Goal: Contribute content: Add original content to the website for others to see

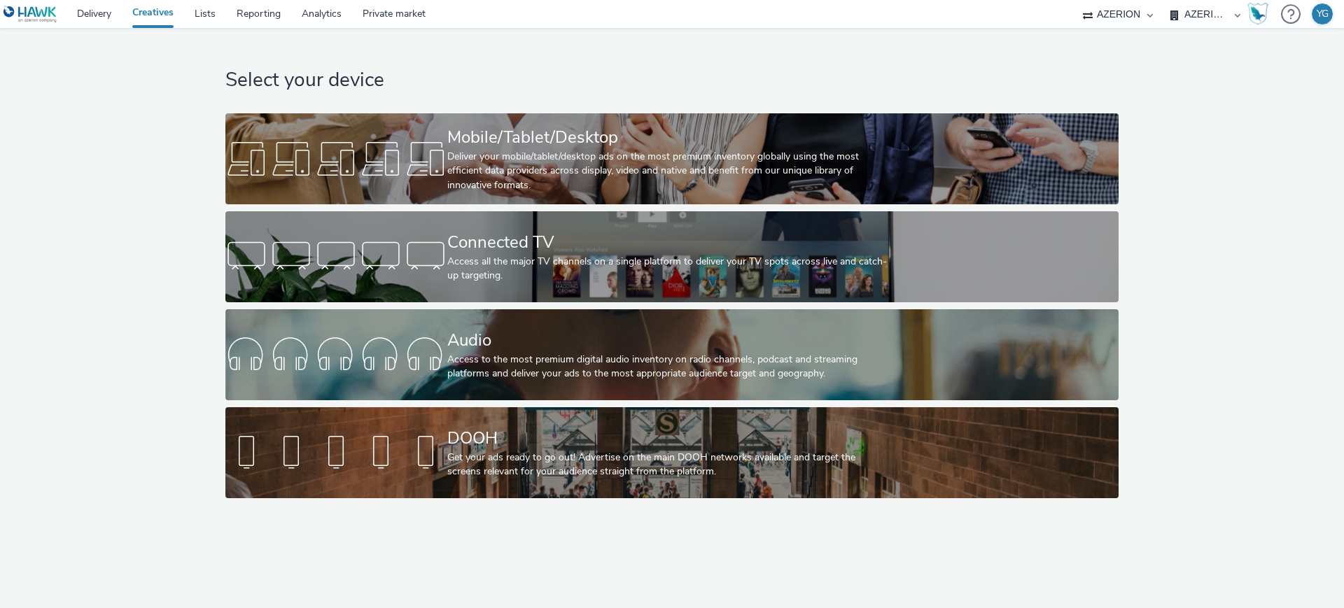
select select "ac009755-aa48-4799-8050-7a339a378eb8"
select select "79162ed7-0017-4339-93b0-3399b708648f"
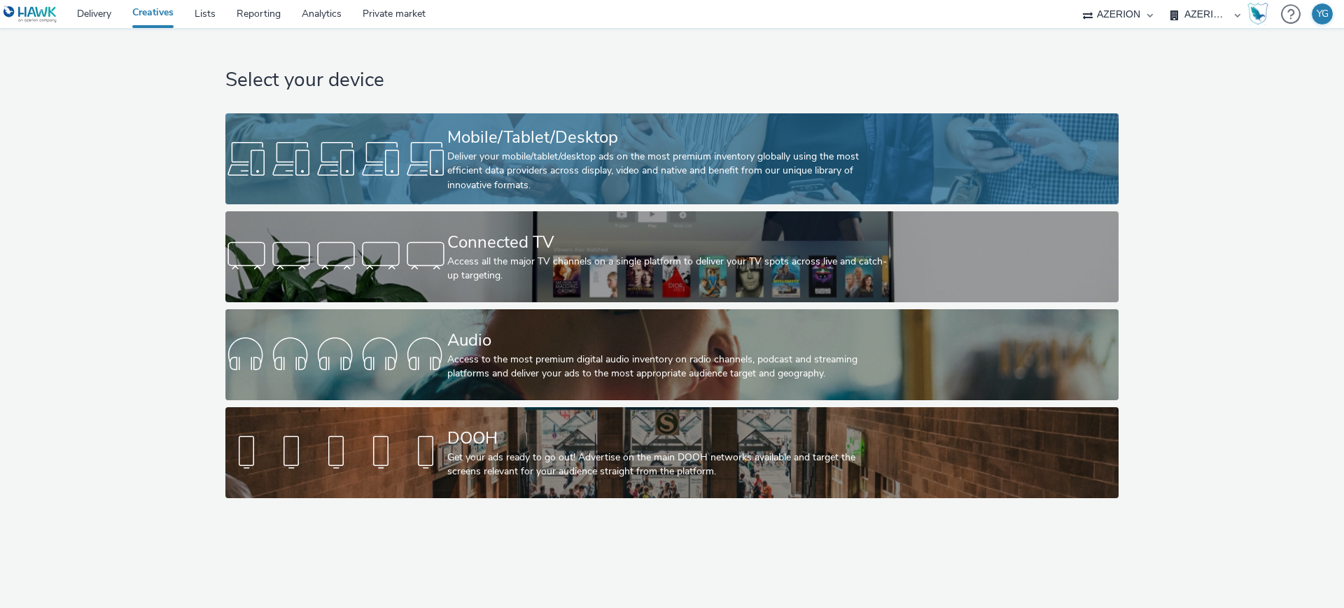
click at [467, 155] on div "Deliver your mobile/tablet/desktop ads on the most premium inventory globally u…" at bounding box center [669, 171] width 444 height 43
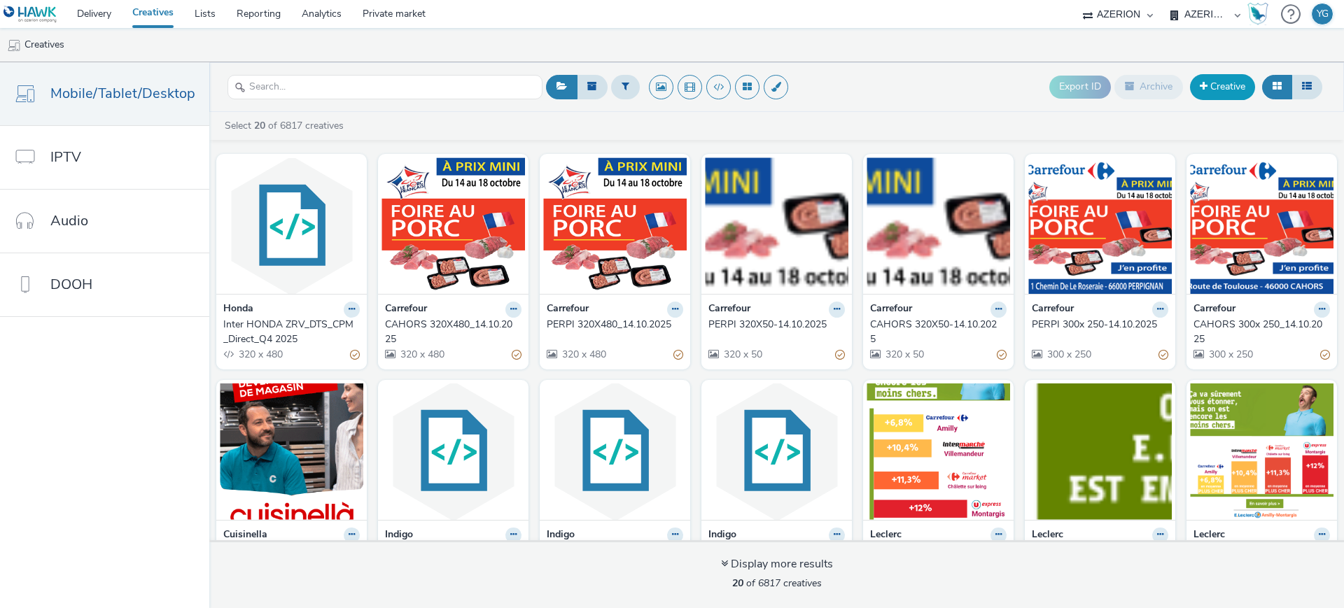
click at [1227, 81] on link "Creative" at bounding box center [1222, 86] width 65 height 25
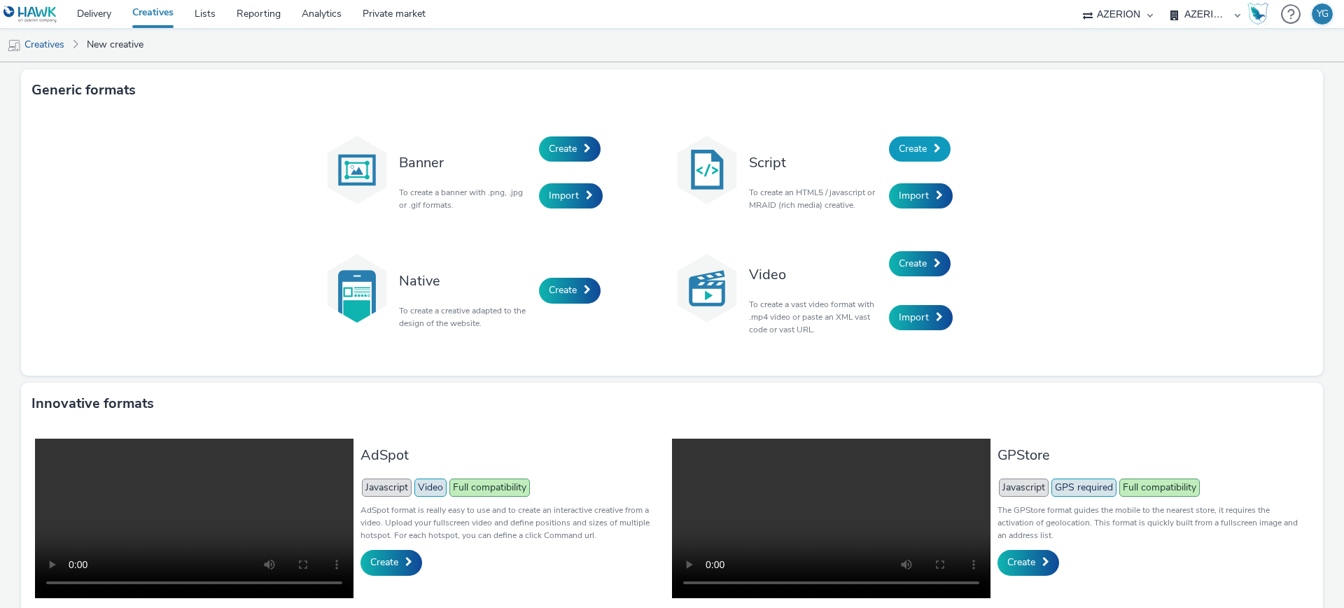
click at [912, 150] on span "Create" at bounding box center [912, 148] width 28 height 13
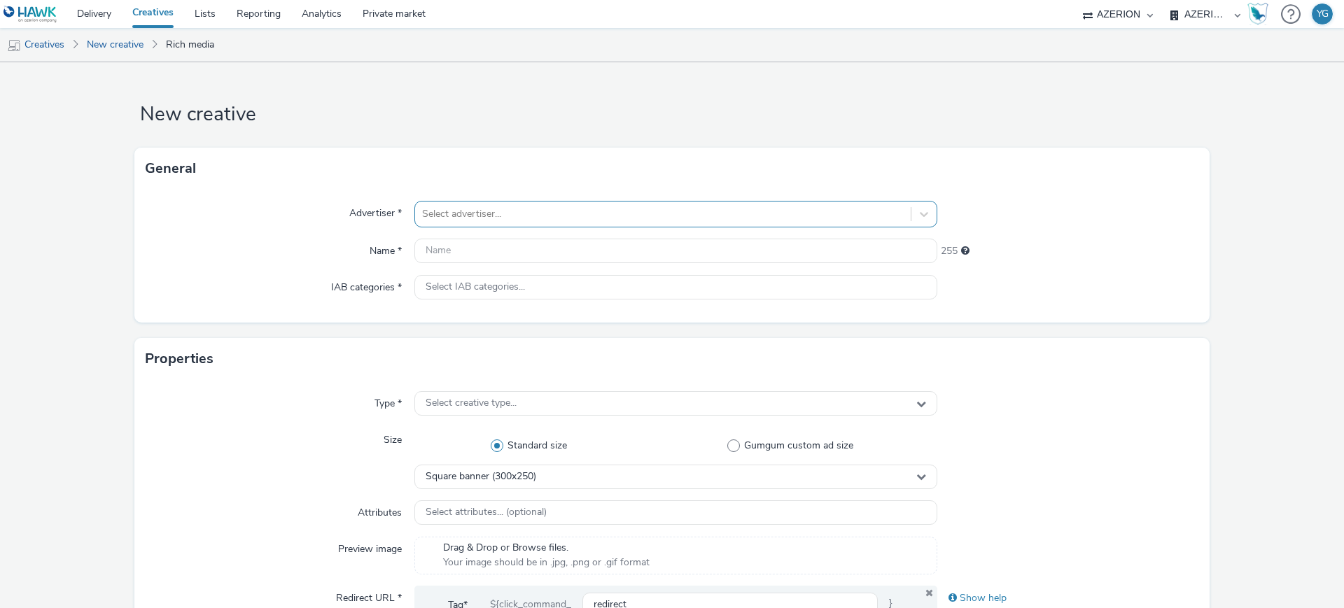
click at [453, 223] on div "Select advertiser..." at bounding box center [662, 214] width 495 height 22
type input "Bonifay"
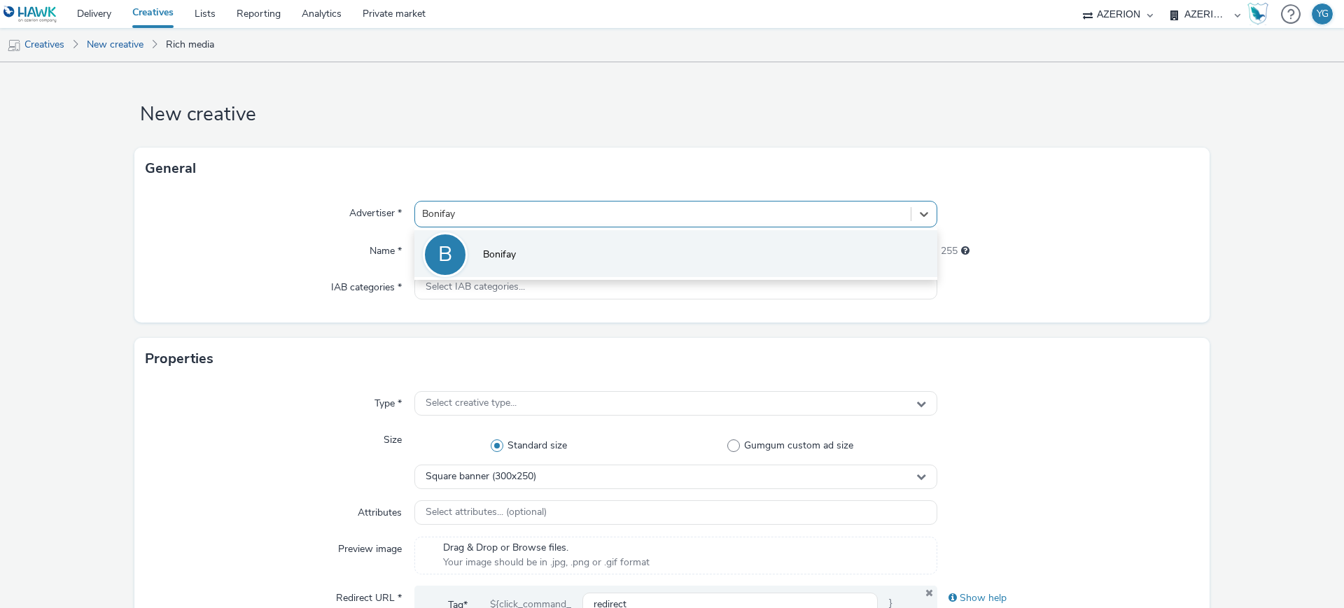
click at [475, 259] on li "B Bonifay" at bounding box center [675, 253] width 523 height 47
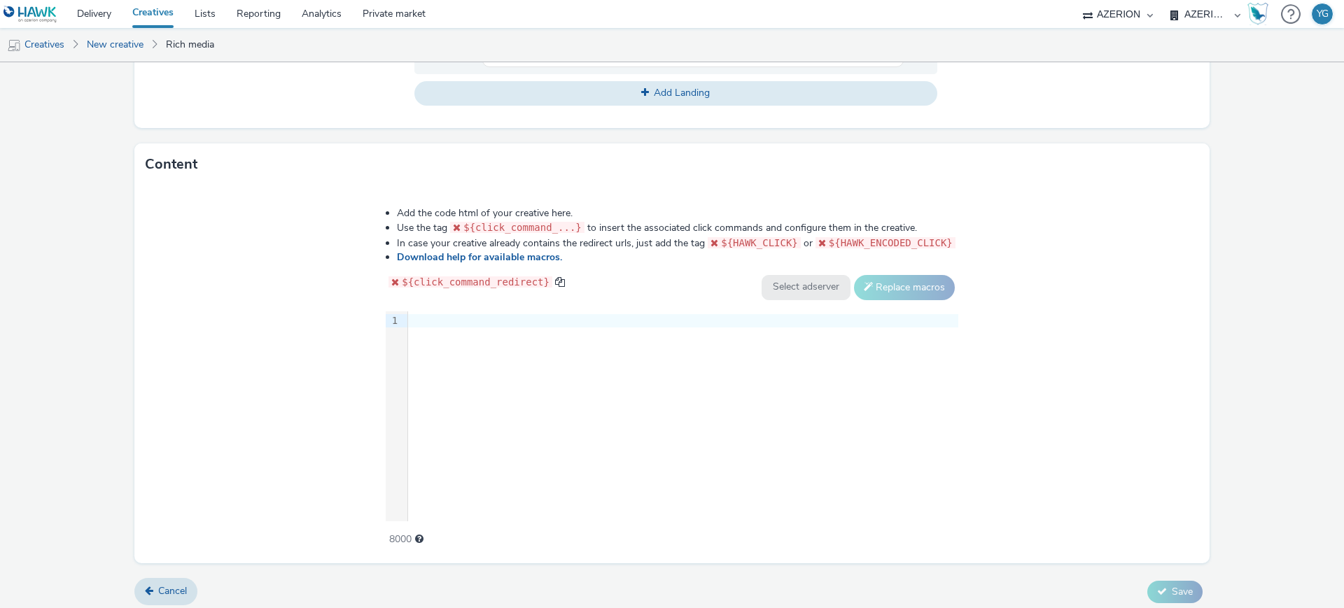
scroll to position [601, 0]
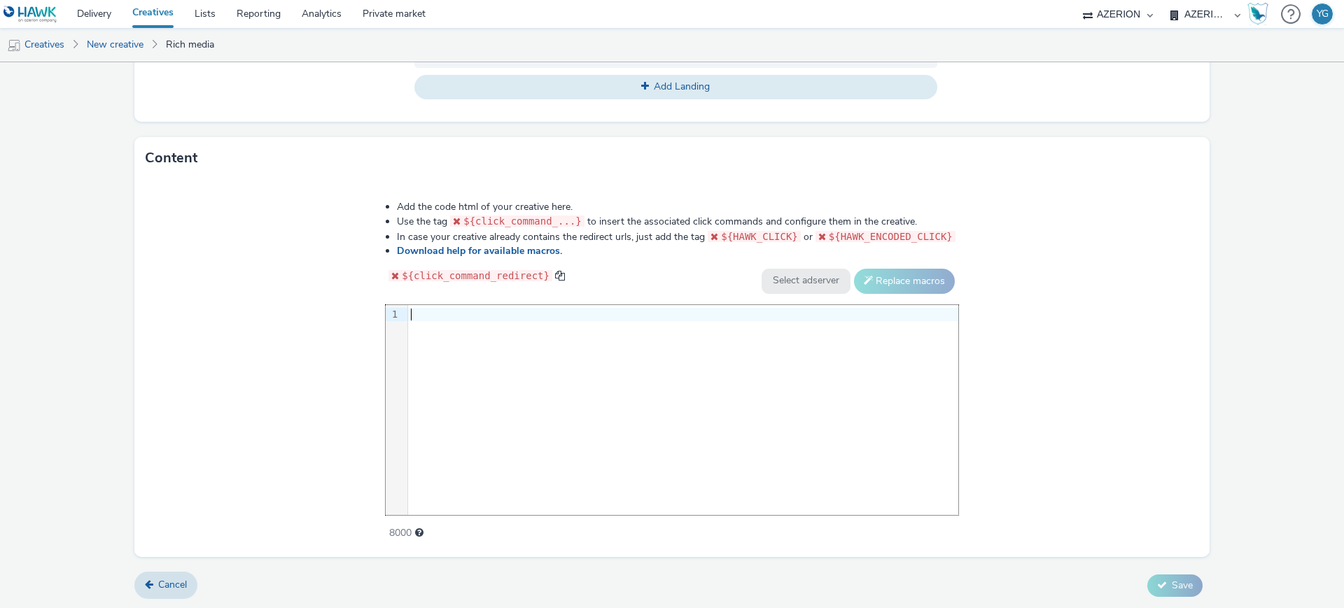
click at [488, 338] on div "9 1 ›" at bounding box center [672, 410] width 572 height 210
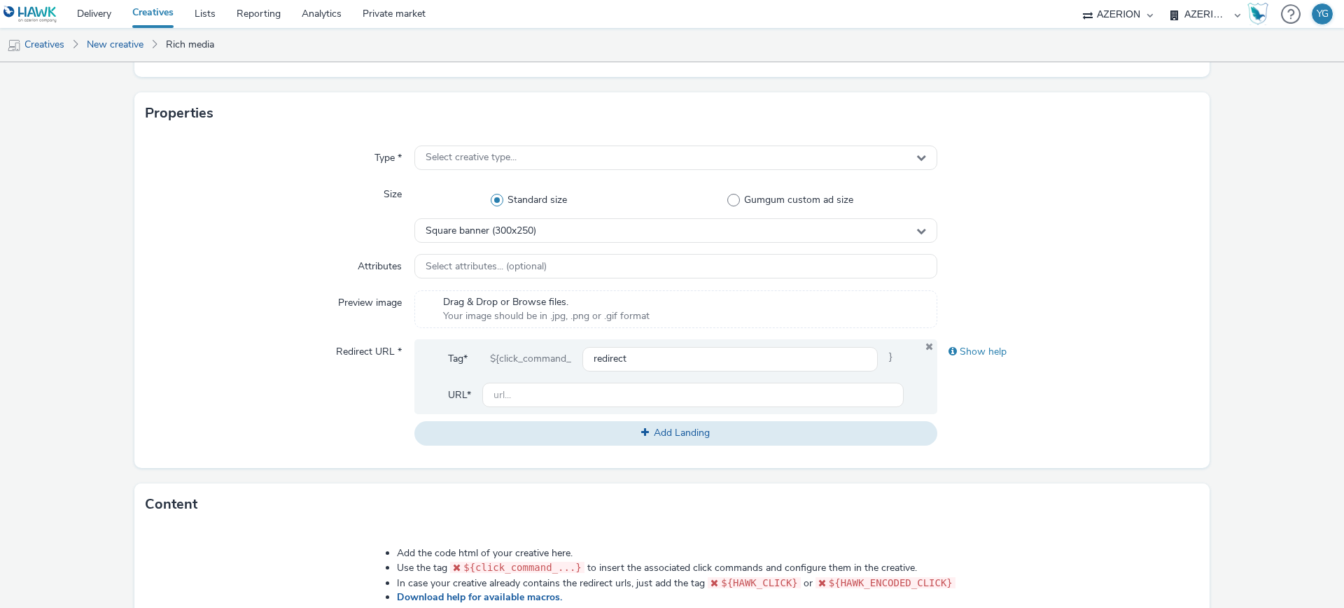
scroll to position [251, 0]
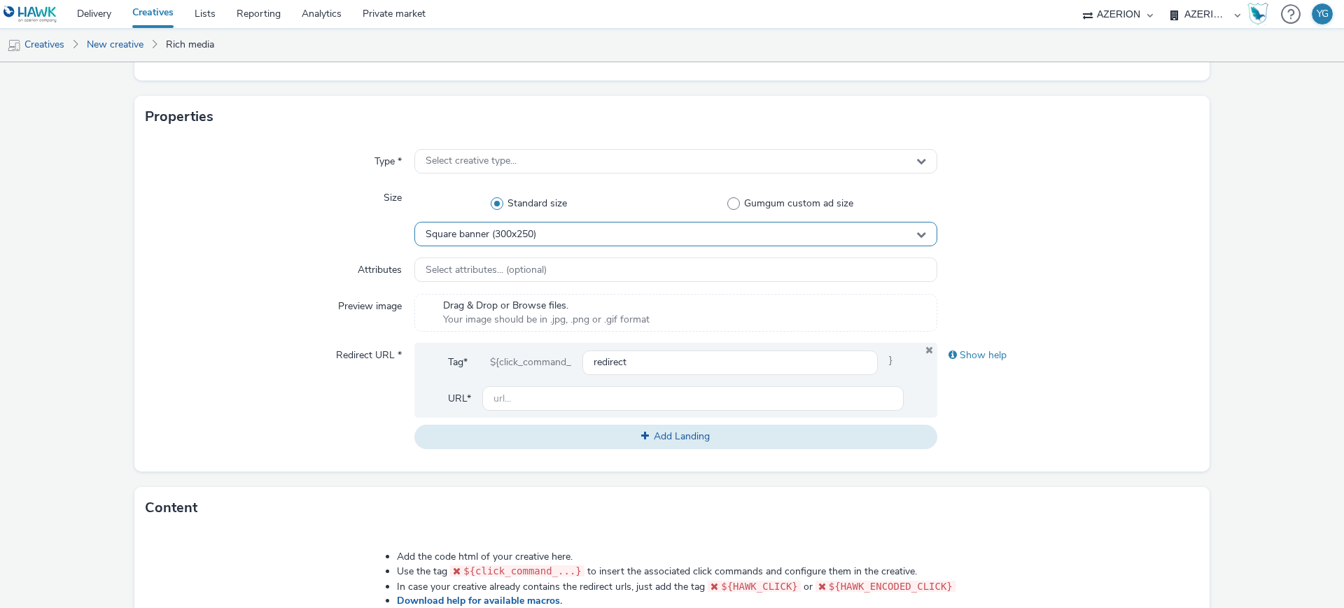
click at [515, 235] on span "Square banner (300x250)" at bounding box center [480, 235] width 111 height 12
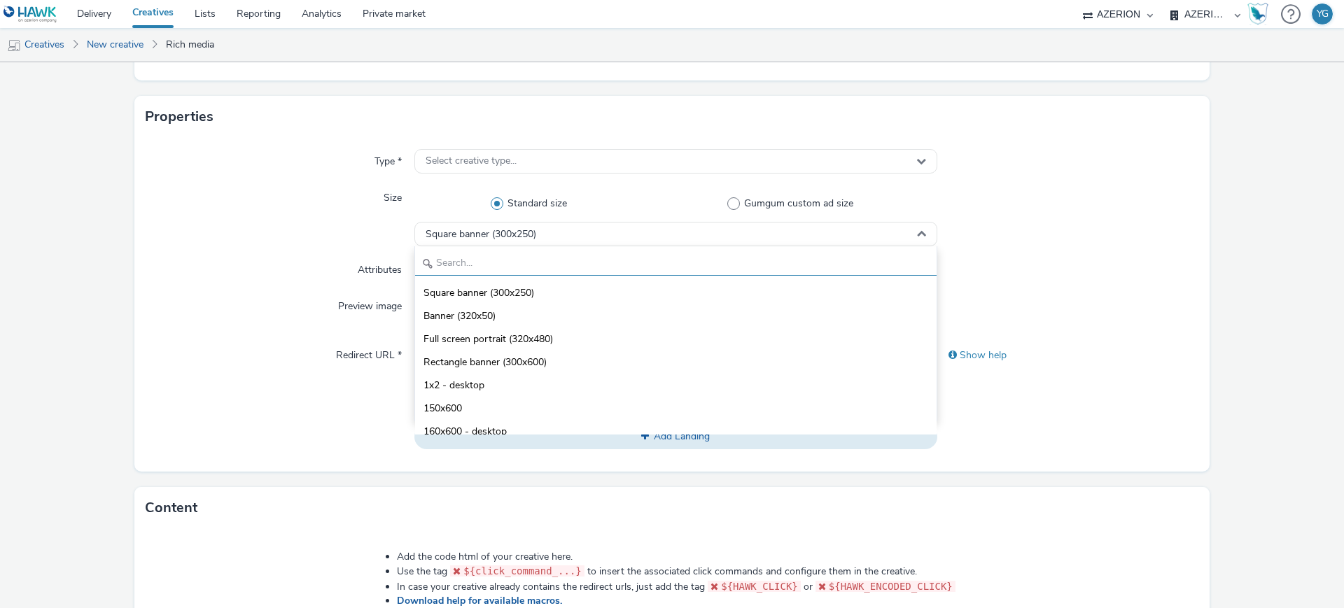
click at [494, 266] on input "text" at bounding box center [675, 263] width 521 height 24
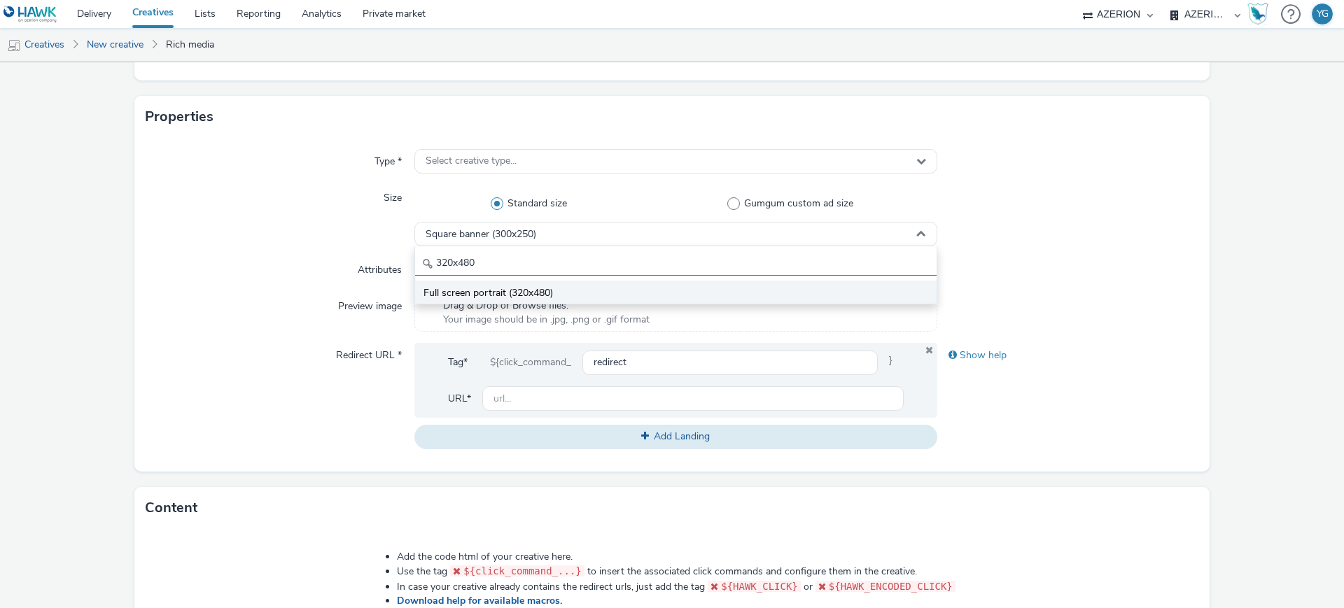
type input "320x480"
click at [502, 288] on span "Full screen portrait (320x480)" at bounding box center [487, 293] width 129 height 14
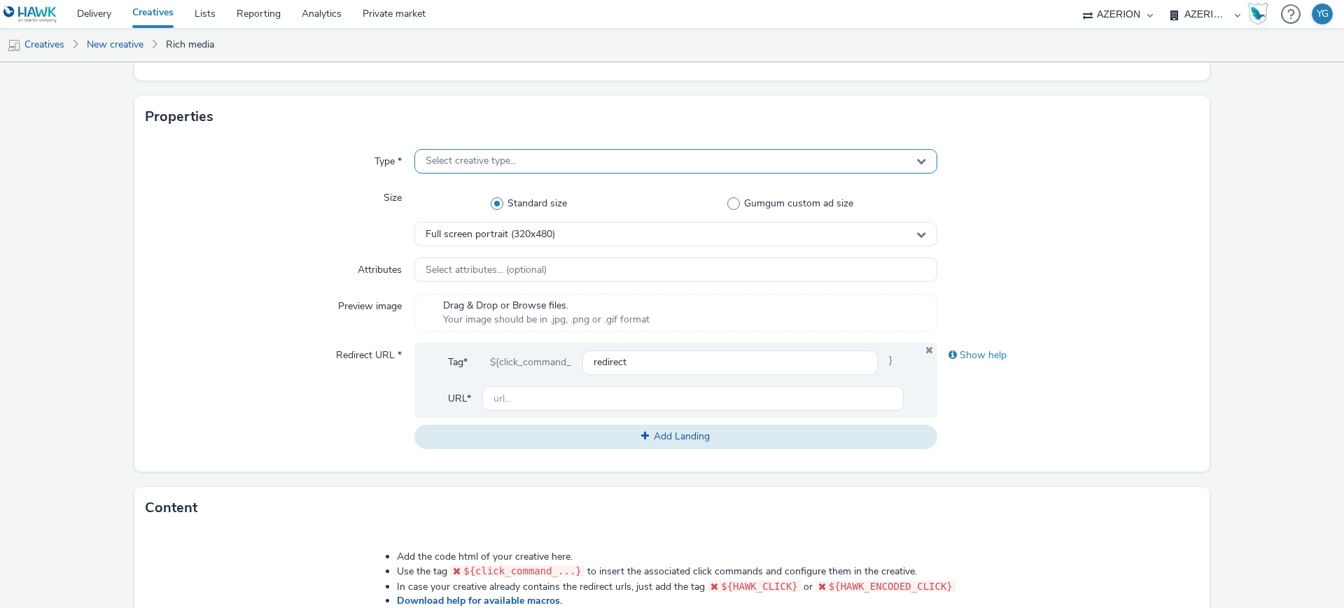
click at [474, 164] on span "Select creative type..." at bounding box center [470, 161] width 91 height 12
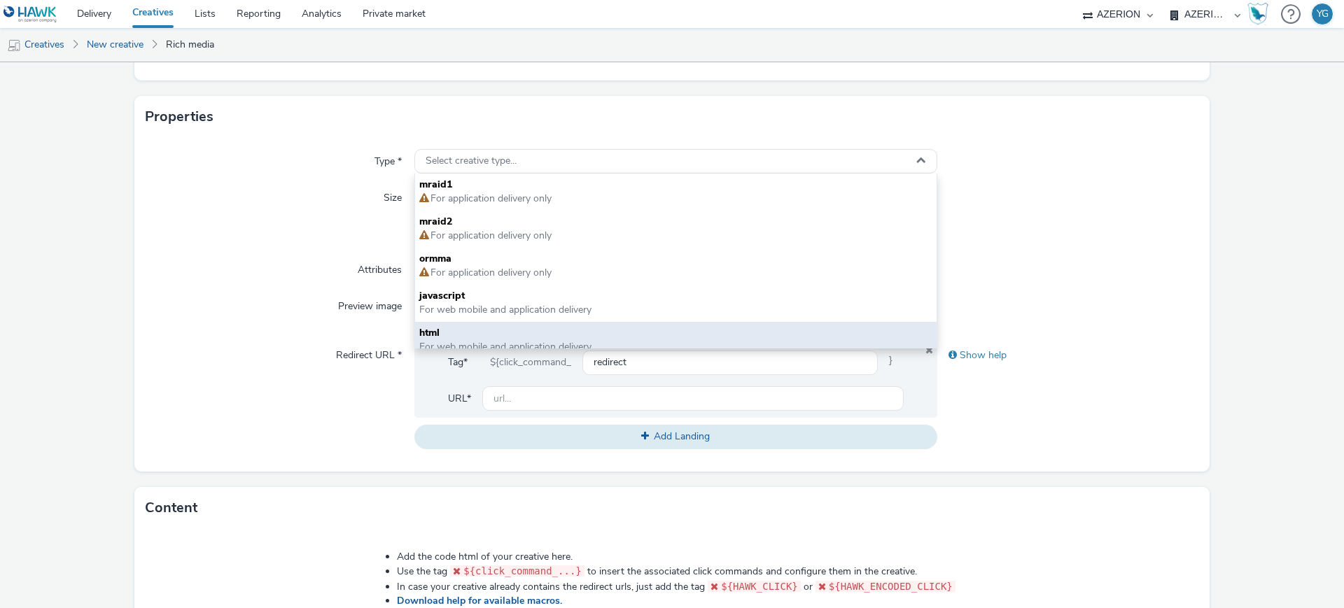
click at [465, 323] on div "html For web mobile and application delivery" at bounding box center [675, 340] width 521 height 37
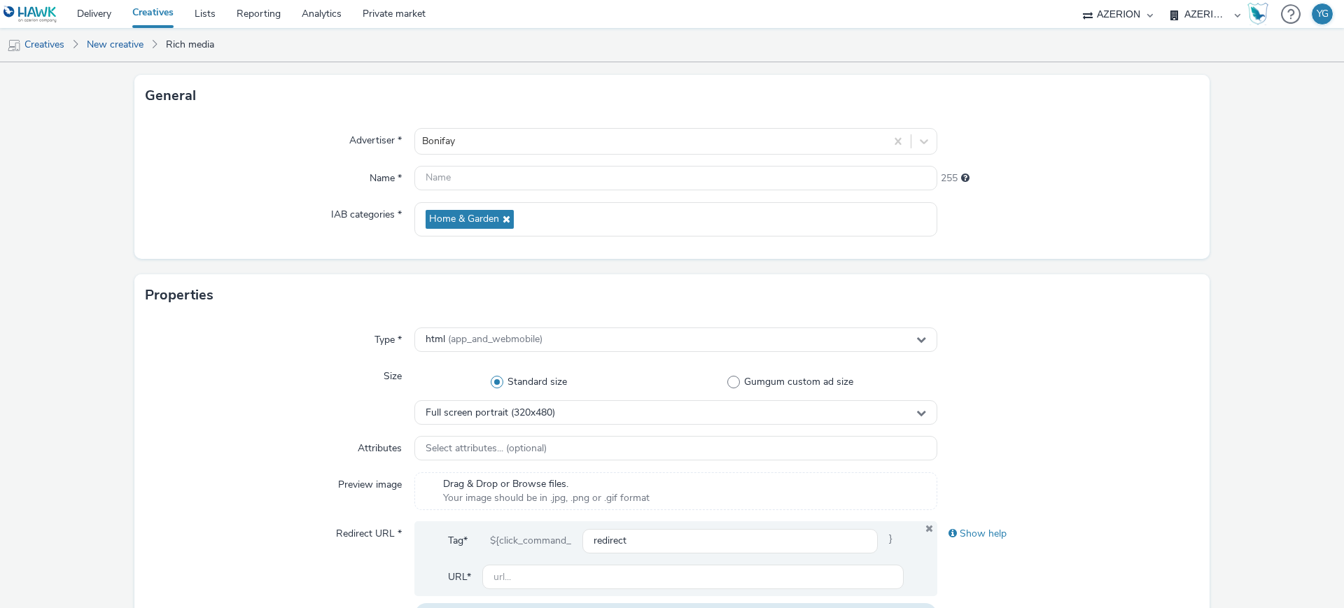
scroll to position [0, 0]
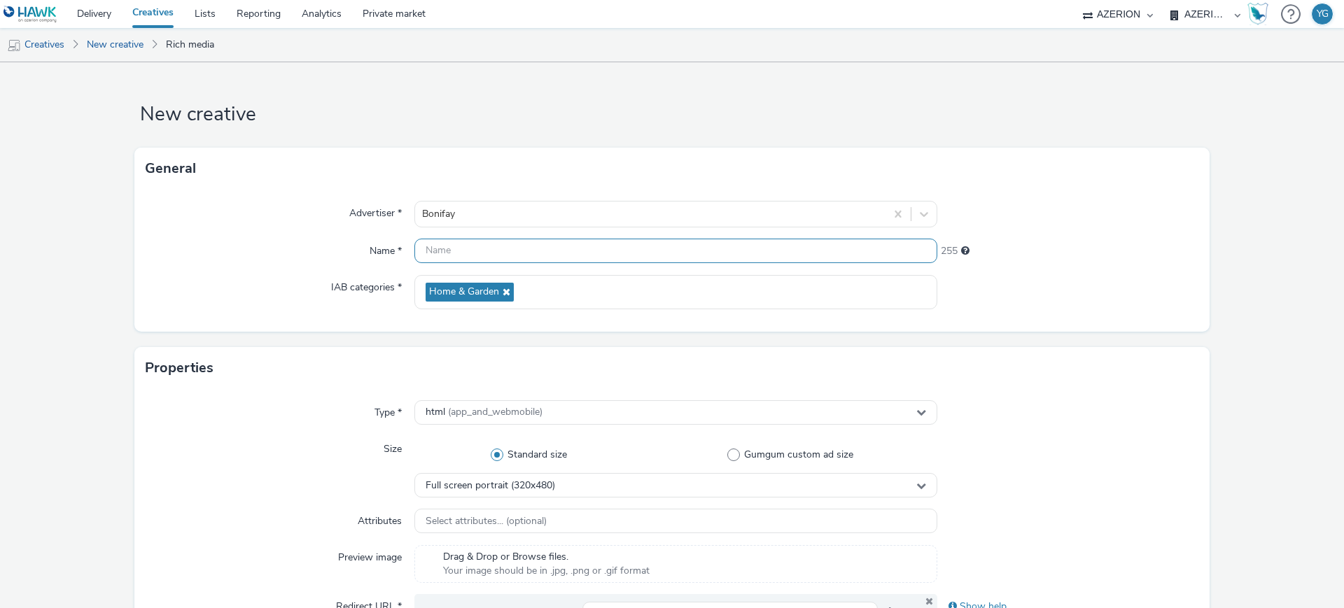
click at [538, 262] on input "text" at bounding box center [675, 251] width 523 height 24
paste input "Bonifay"
paste input "Interstitiel"
click at [568, 251] on input "Bonifay_Interstitiel_320x480_Oct25" at bounding box center [675, 251] width 523 height 24
type input "Bonifay_Interstitiel_320x480_OctNov25"
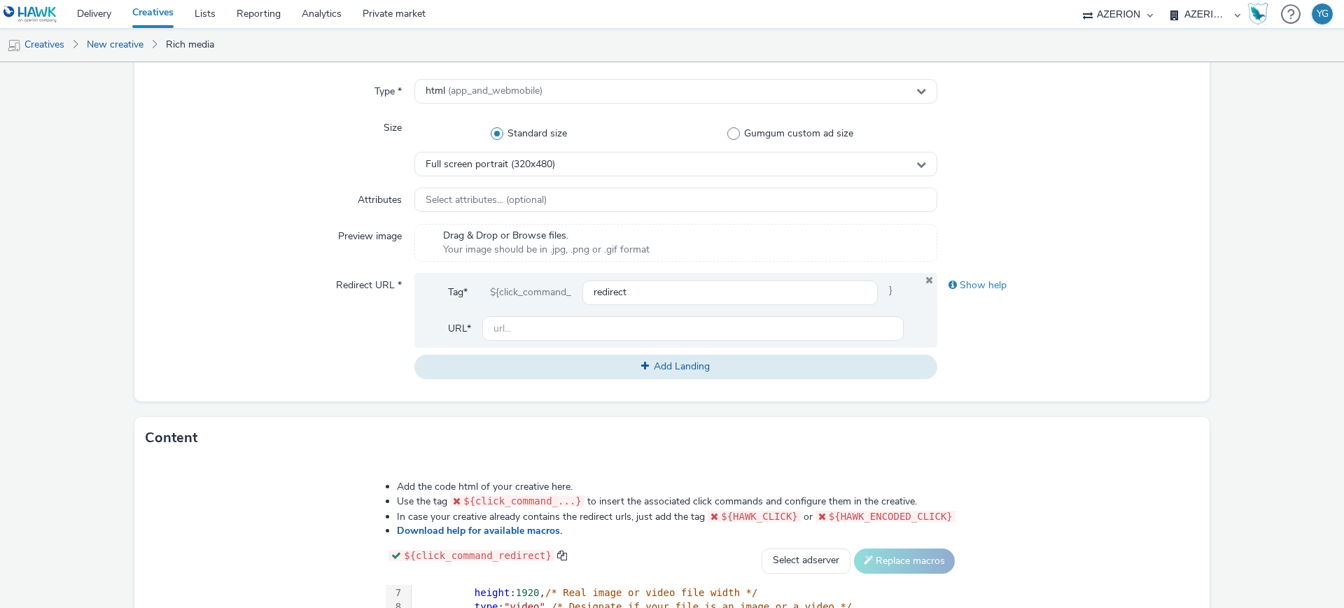
scroll to position [350, 0]
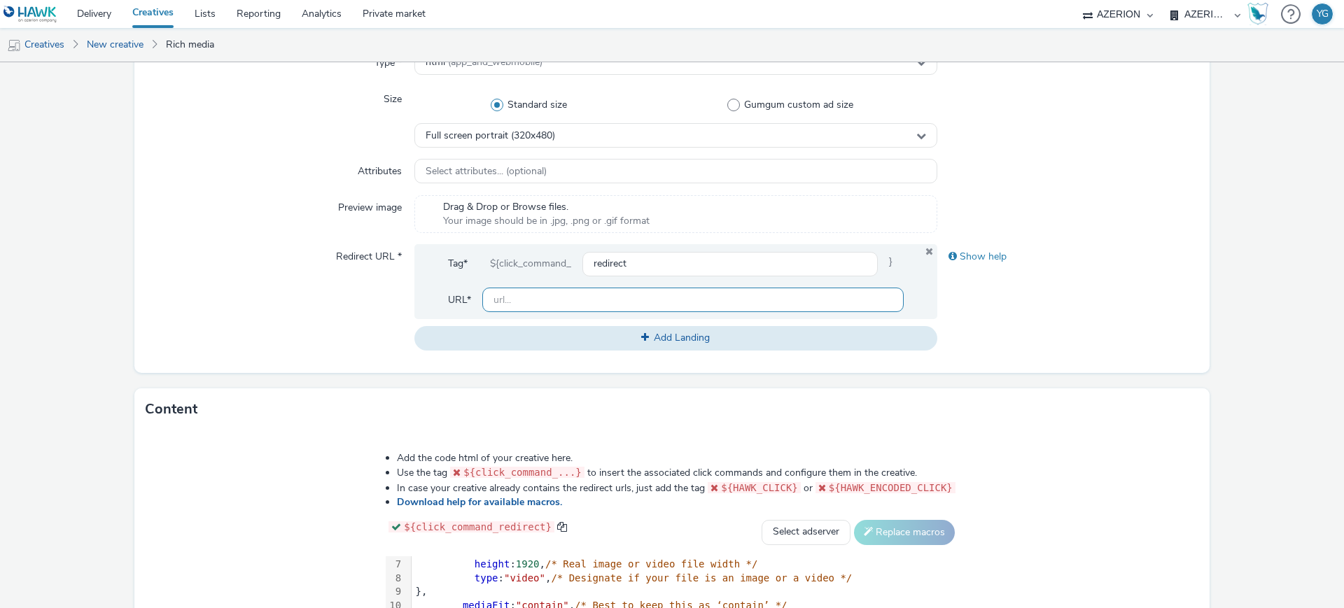
click at [581, 297] on input "text" at bounding box center [692, 300] width 421 height 24
paste input "https://www.flipsnack.com/9585975569B/bae3a74d-a3cf-42af-a2b6-c69fc05d3de7"
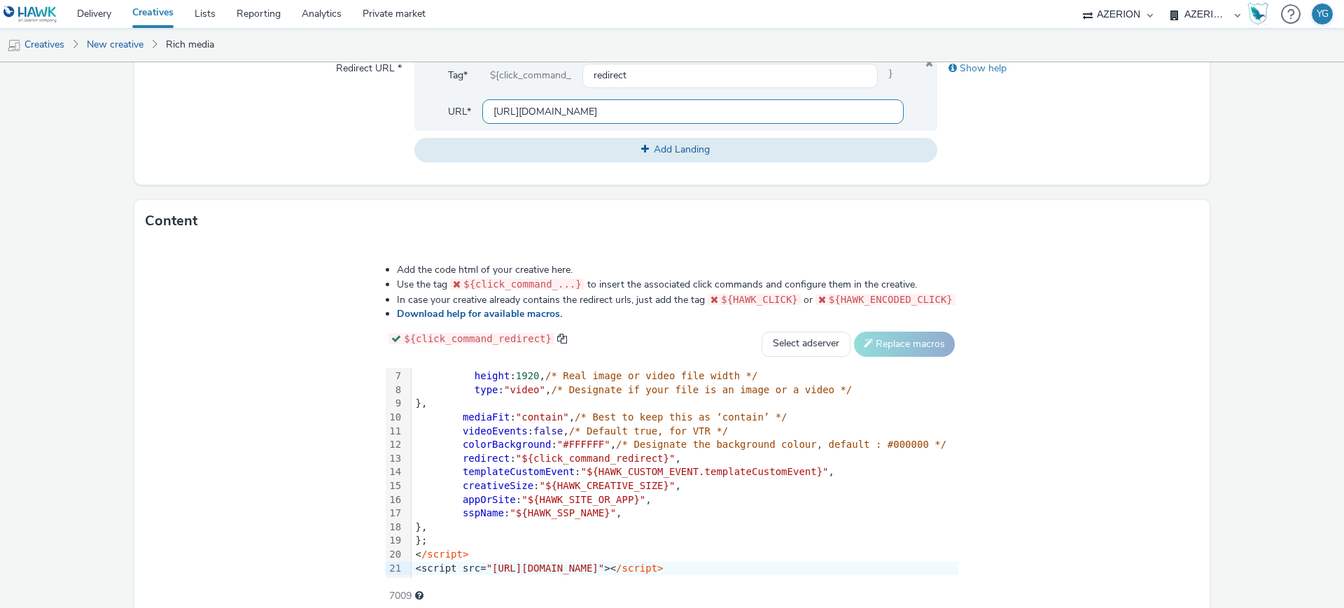
scroll to position [601, 0]
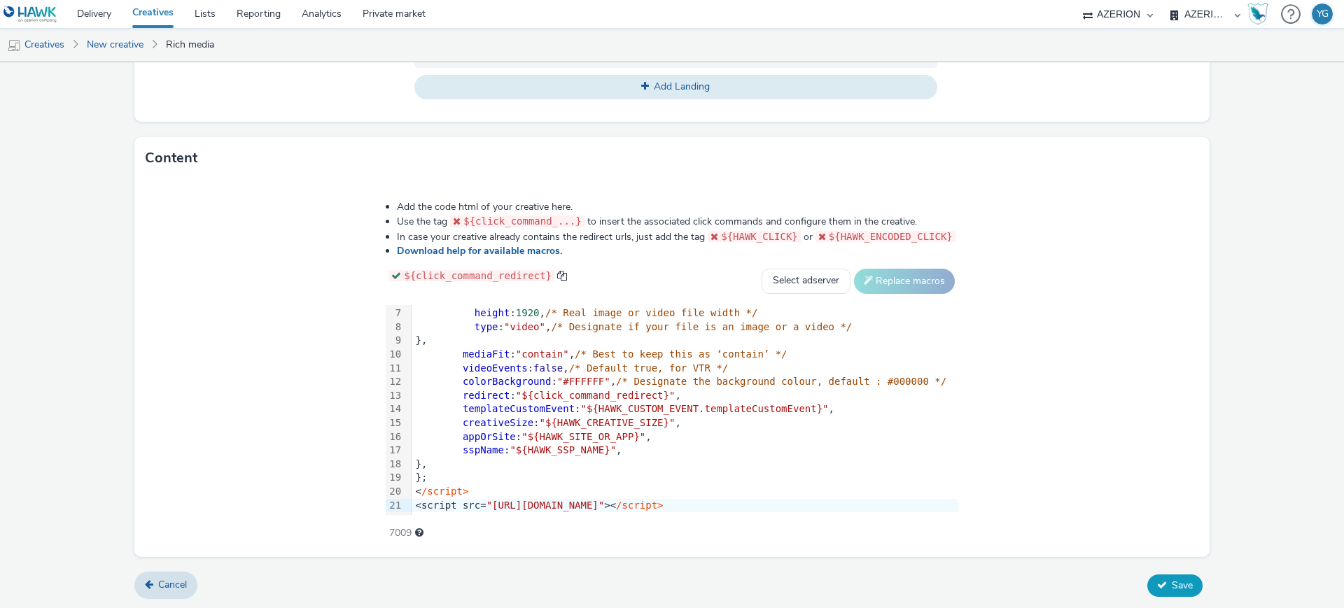
type input "https://www.flipsnack.com/9585975569B/bae3a74d-a3cf-42af-a2b6-c69fc05d3de7"
click at [1160, 593] on button "Save" at bounding box center [1174, 586] width 55 height 22
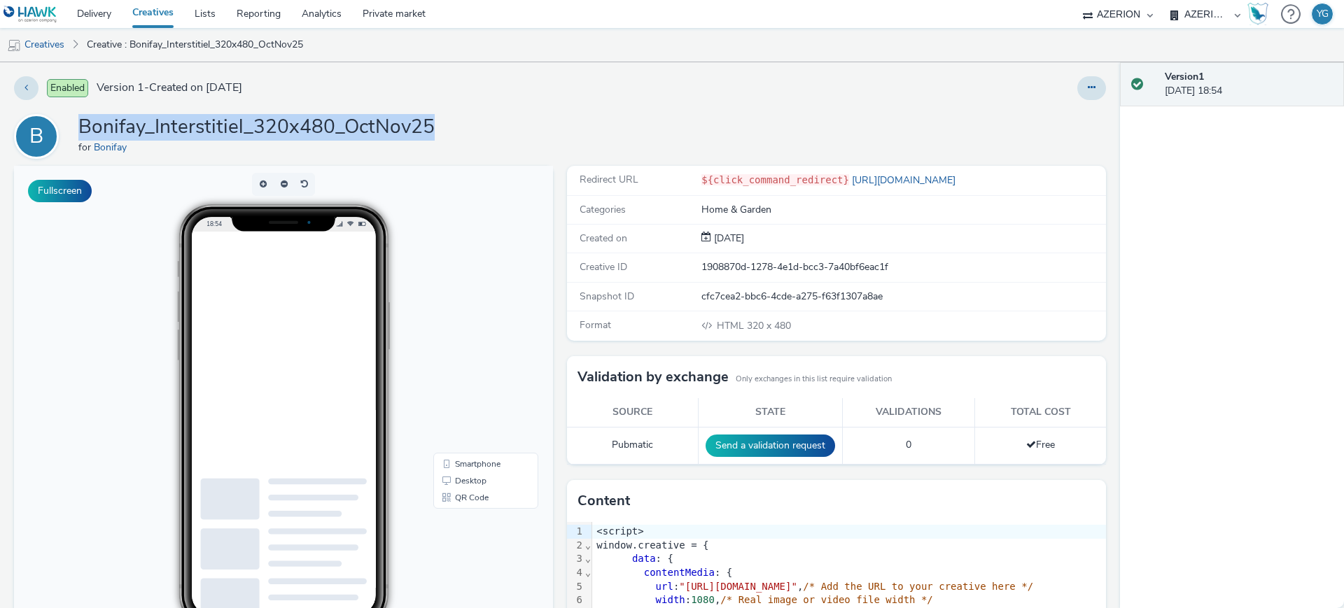
drag, startPoint x: 449, startPoint y: 118, endPoint x: 76, endPoint y: 111, distance: 373.7
click at [76, 111] on div "Enabled Version 1 - Created on 14 October 2025 B Bonifay_Interstitiel_320x480_O…" at bounding box center [560, 335] width 1120 height 546
copy h1 "Bonifay_Interstitiel_320x480_OctNov25"
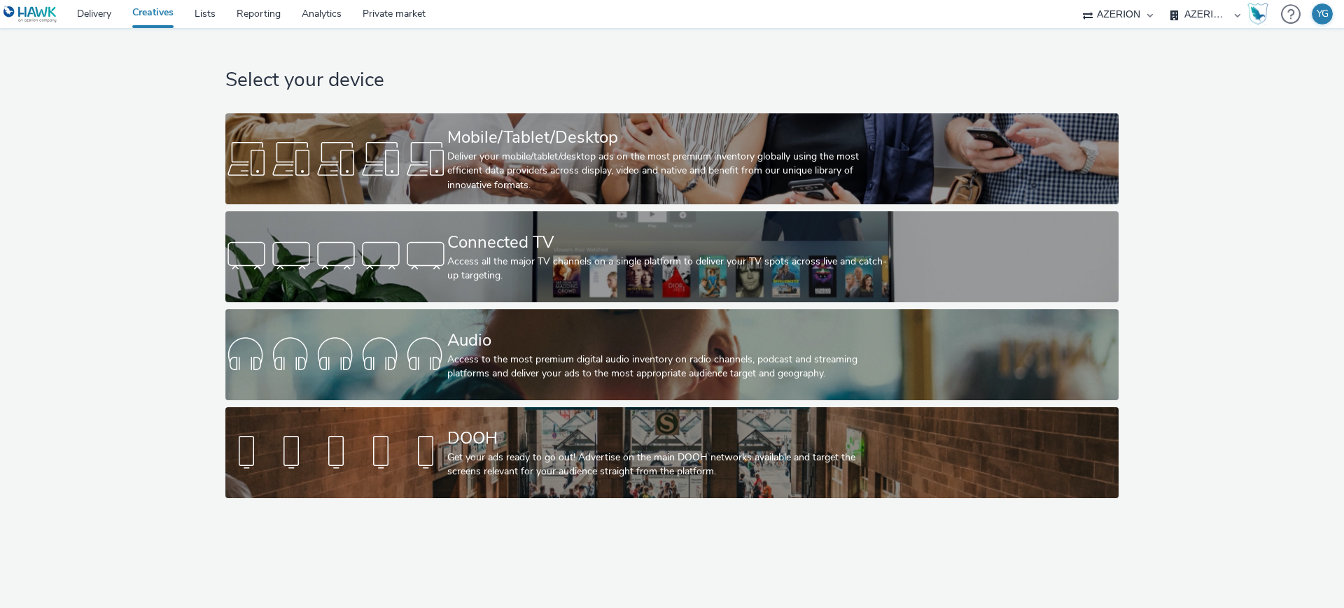
select select "ac009755-aa48-4799-8050-7a339a378eb8"
select select "79162ed7-0017-4339-93b0-3399b708648f"
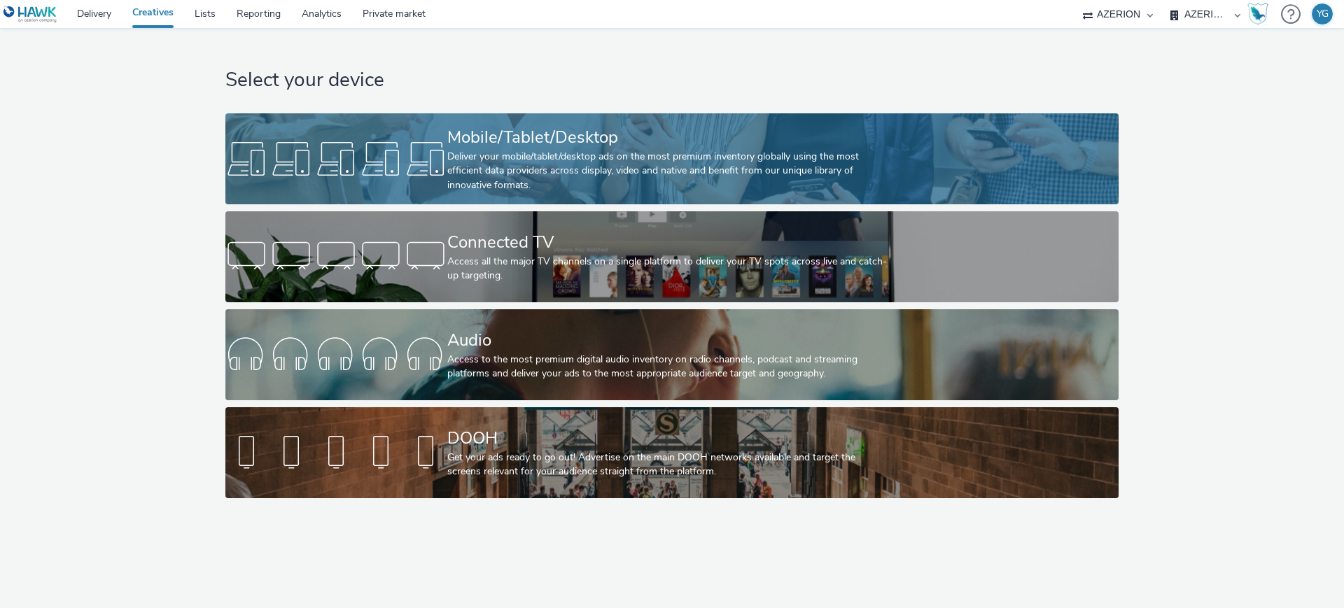
click at [500, 136] on div "Mobile/Tablet/Desktop" at bounding box center [669, 137] width 444 height 24
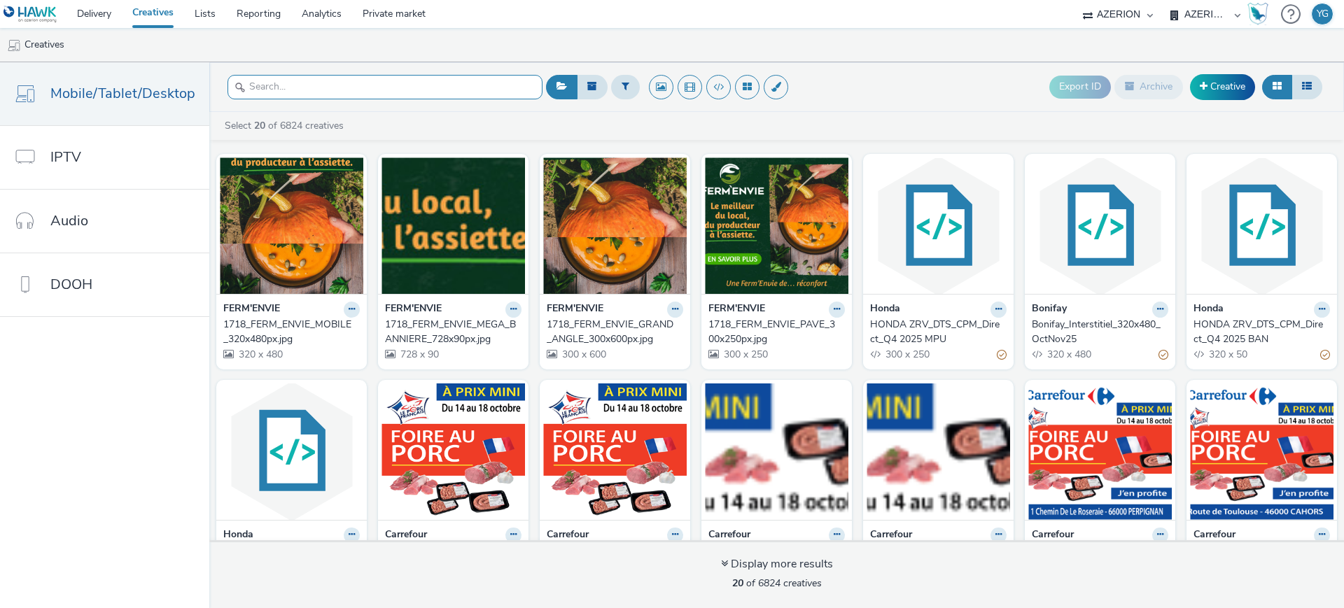
click at [317, 78] on input "text" at bounding box center [384, 87] width 315 height 24
paste input "ISG NANTES_Oct25_MPU_300x250"
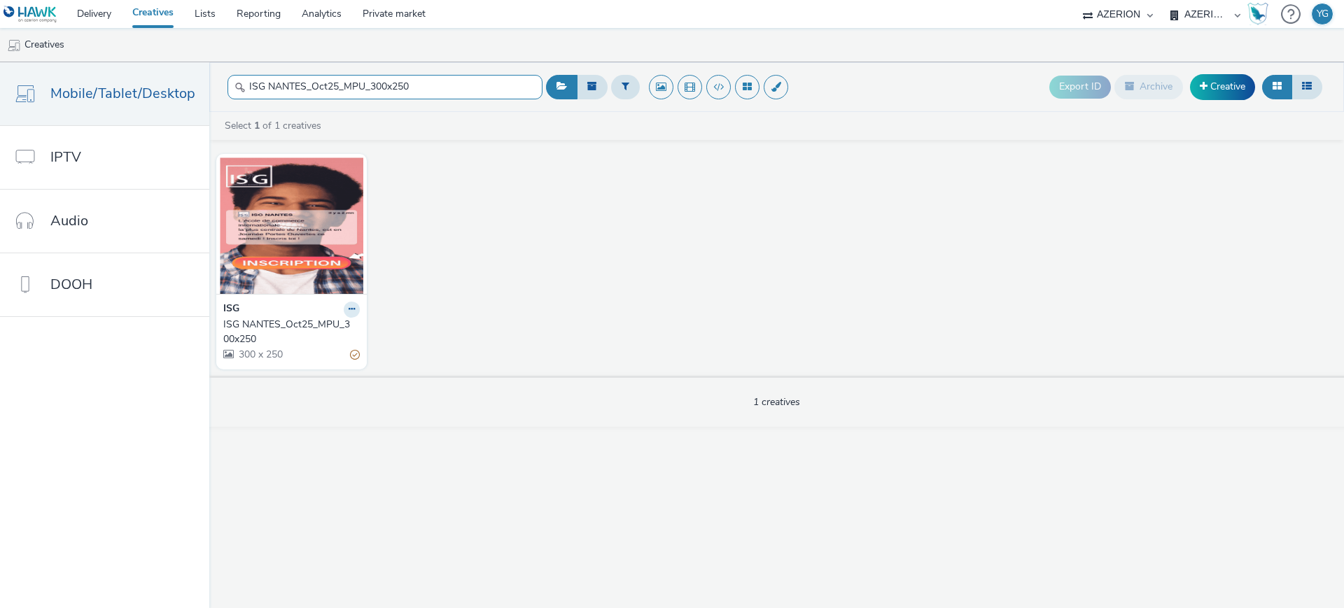
type input "ISG NANTES_Oct25_MPU_300x250"
click at [289, 329] on div "ISG NANTES_Oct25_MPU_300x250" at bounding box center [288, 332] width 131 height 29
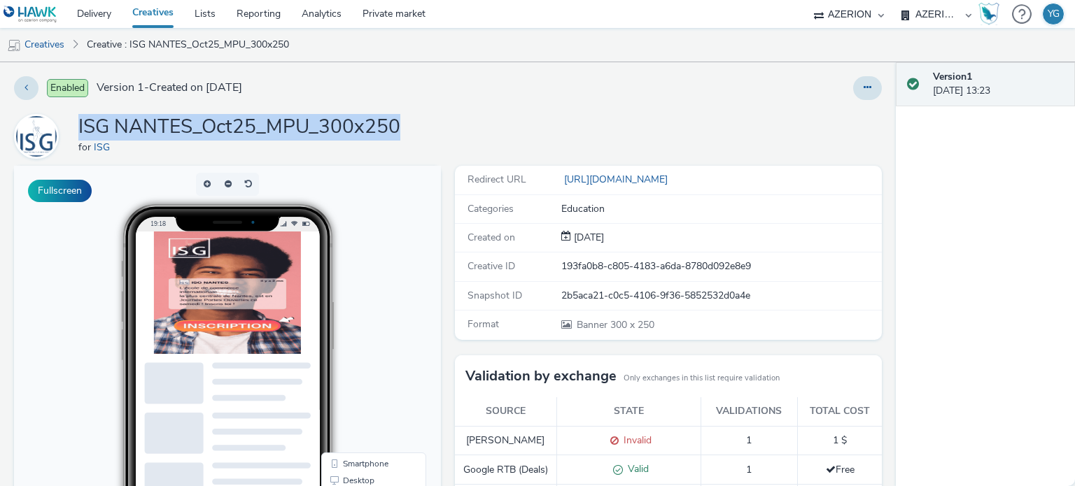
drag, startPoint x: 73, startPoint y: 119, endPoint x: 467, endPoint y: 134, distance: 394.2
click at [467, 134] on div "ISG NANTES_Oct25_MPU_300x250 for ISG" at bounding box center [448, 136] width 868 height 45
copy h1 "ISG NANTES_Oct25_MPU_300x250"
